Goal: Obtain resource: Download file/media

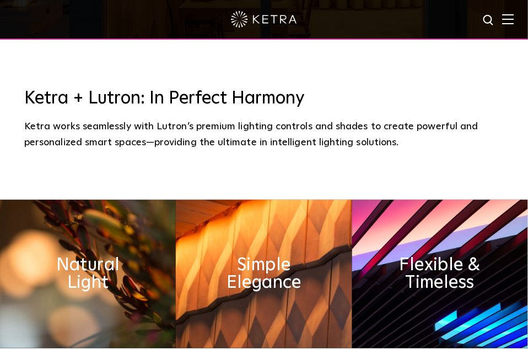
scroll to position [367, 0]
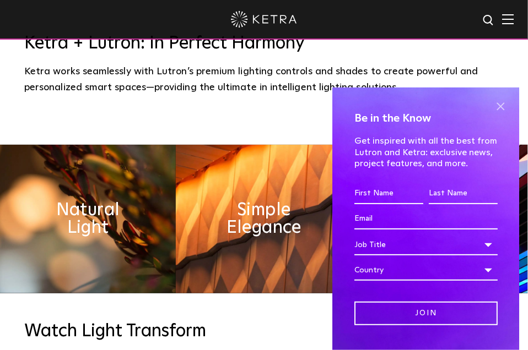
click at [495, 107] on span at bounding box center [500, 107] width 17 height 17
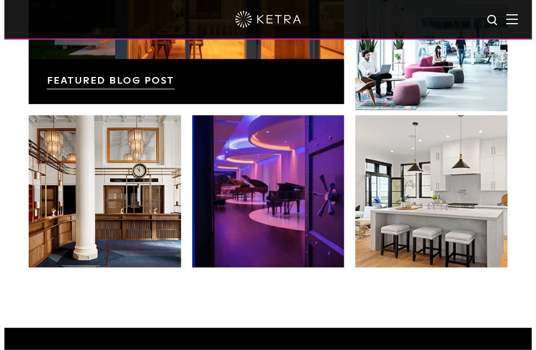
scroll to position [1744, 0]
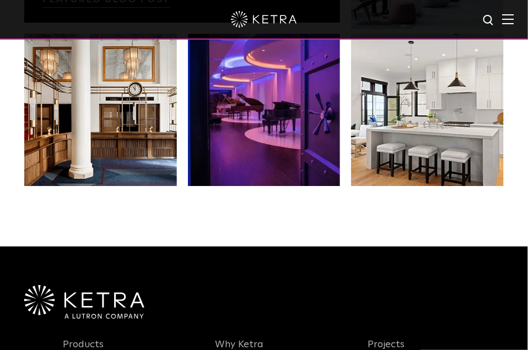
click at [523, 20] on div at bounding box center [264, 20] width 528 height 40
click at [514, 23] on img at bounding box center [508, 19] width 12 height 10
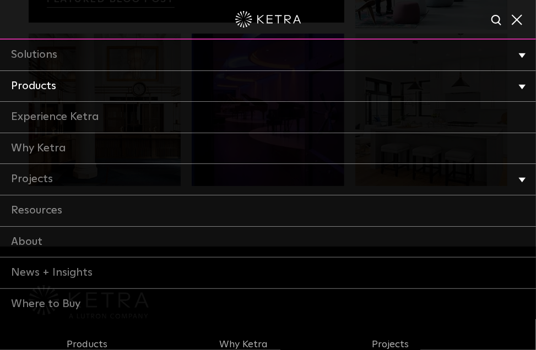
click at [29, 90] on link "Products" at bounding box center [268, 86] width 536 height 31
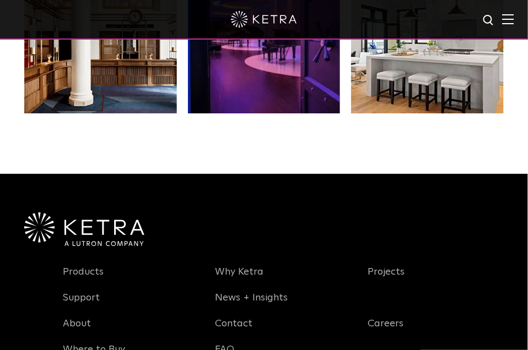
scroll to position [1836, 0]
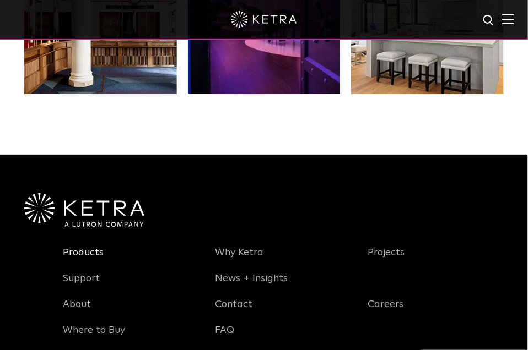
click at [95, 253] on link "Products" at bounding box center [83, 259] width 41 height 25
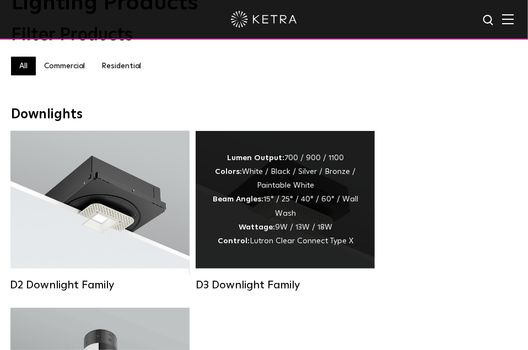
scroll to position [183, 0]
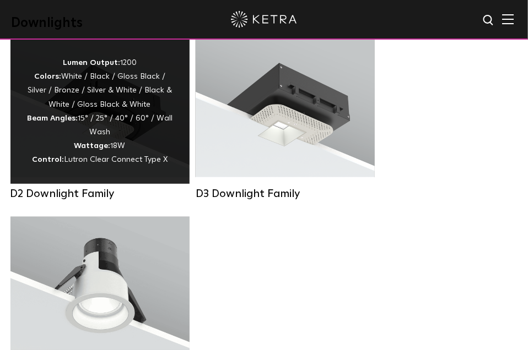
click at [146, 156] on div "Lumen Output: 1200 Colors: White / Black / Gloss Black / Silver / Bronze / Silv…" at bounding box center [100, 111] width 146 height 111
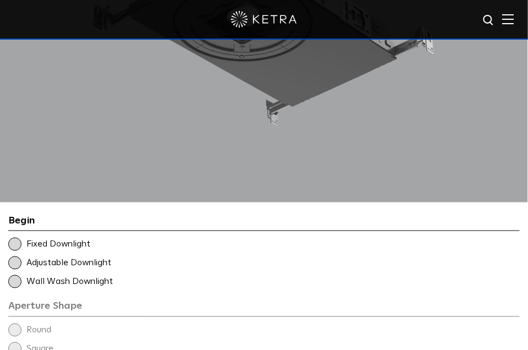
scroll to position [1376, 0]
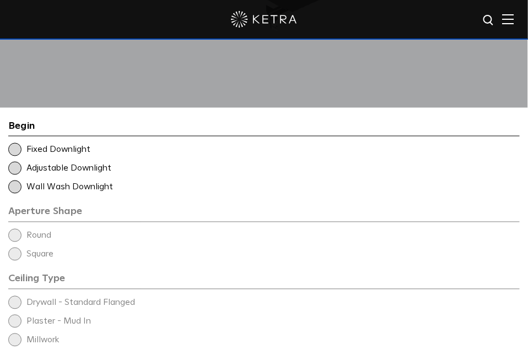
click at [15, 143] on span at bounding box center [14, 149] width 13 height 13
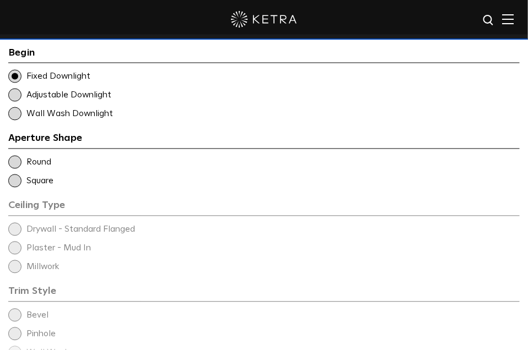
scroll to position [1468, 0]
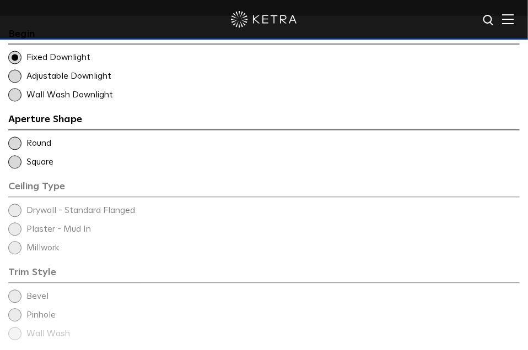
click at [12, 137] on span at bounding box center [14, 143] width 13 height 13
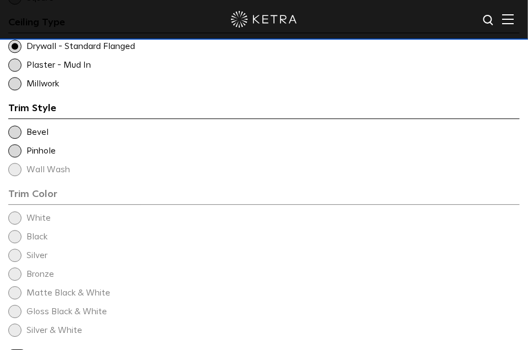
scroll to position [1652, 0]
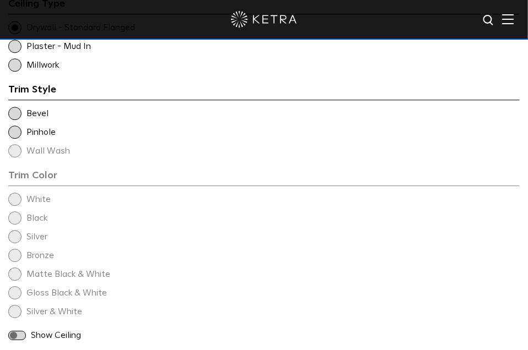
click at [18, 107] on span at bounding box center [14, 113] width 13 height 13
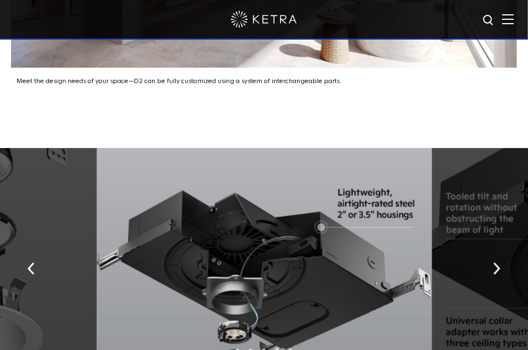
scroll to position [2386, 0]
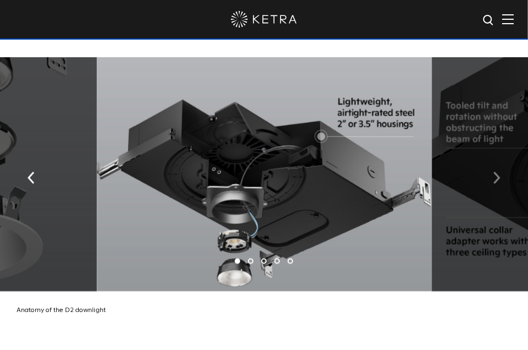
click at [499, 160] on button "button" at bounding box center [497, 177] width 24 height 38
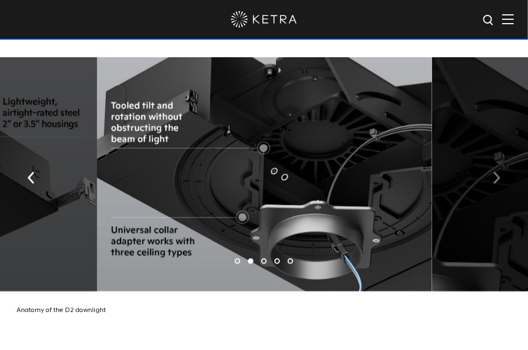
click at [499, 160] on button "button" at bounding box center [497, 177] width 24 height 38
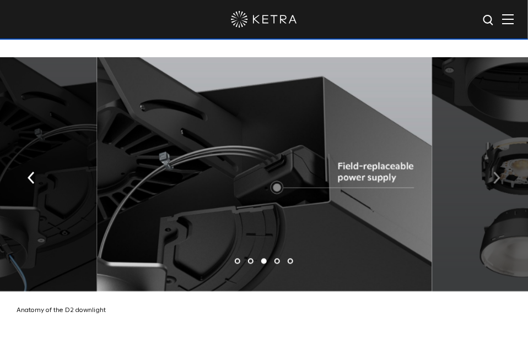
click at [499, 160] on button "button" at bounding box center [497, 177] width 24 height 38
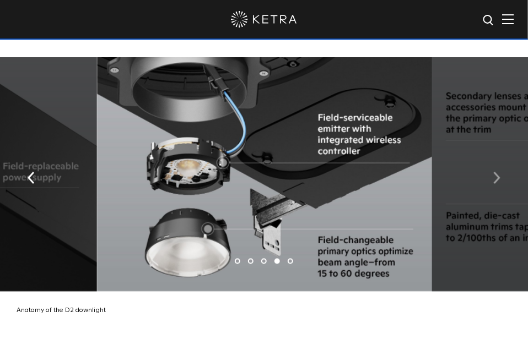
click at [499, 160] on button "button" at bounding box center [497, 177] width 24 height 38
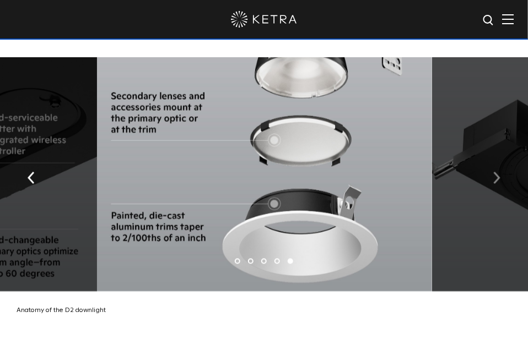
click at [499, 160] on button "button" at bounding box center [497, 177] width 24 height 38
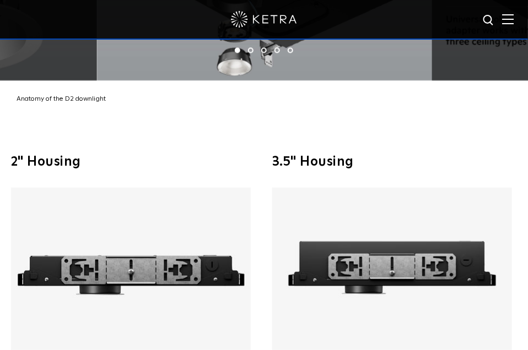
scroll to position [2570, 0]
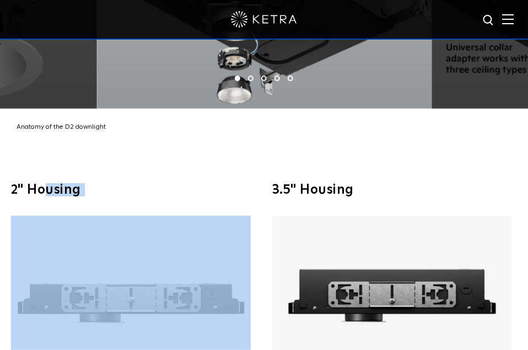
click at [44, 183] on div "2" Housing Fixed or Wall Wash Built with an ultra-shallow profile for added cei…" at bounding box center [133, 315] width 245 height 264
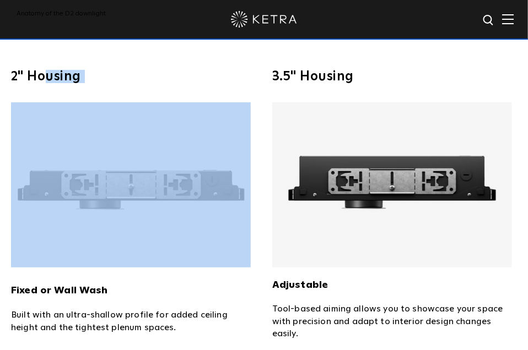
scroll to position [2754, 0]
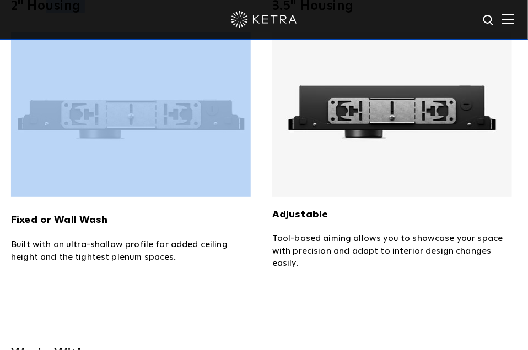
click at [97, 161] on img at bounding box center [131, 114] width 240 height 165
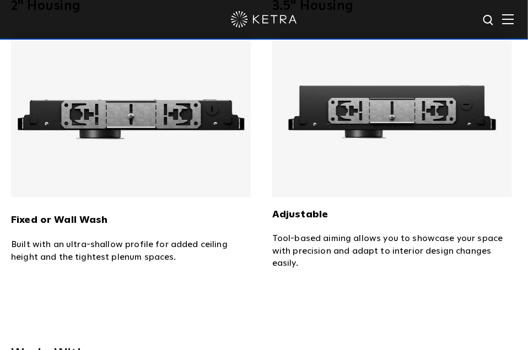
click at [74, 213] on div "Fixed or Wall Wash Built with an ultra-shallow profile for added ceiling height…" at bounding box center [133, 147] width 245 height 231
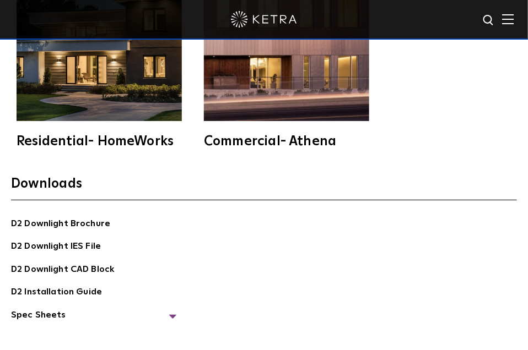
scroll to position [3212, 0]
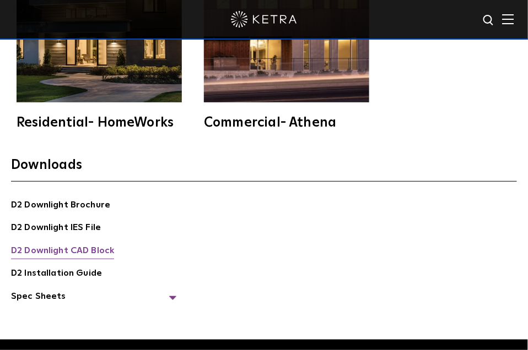
click at [86, 244] on link "D2 Downlight CAD Block" at bounding box center [62, 252] width 103 height 16
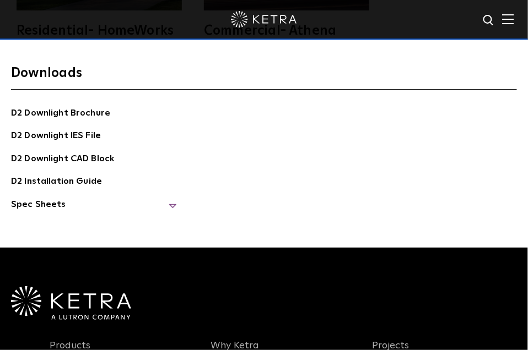
click at [42, 198] on span "Spec Sheets" at bounding box center [93, 209] width 165 height 23
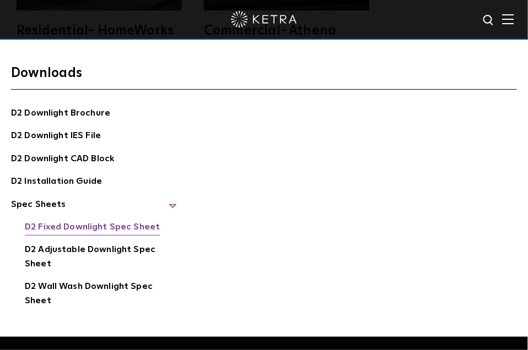
click at [52, 220] on link "D2 Fixed Downlight Spec Sheet" at bounding box center [92, 228] width 135 height 16
